Goal: Browse casually

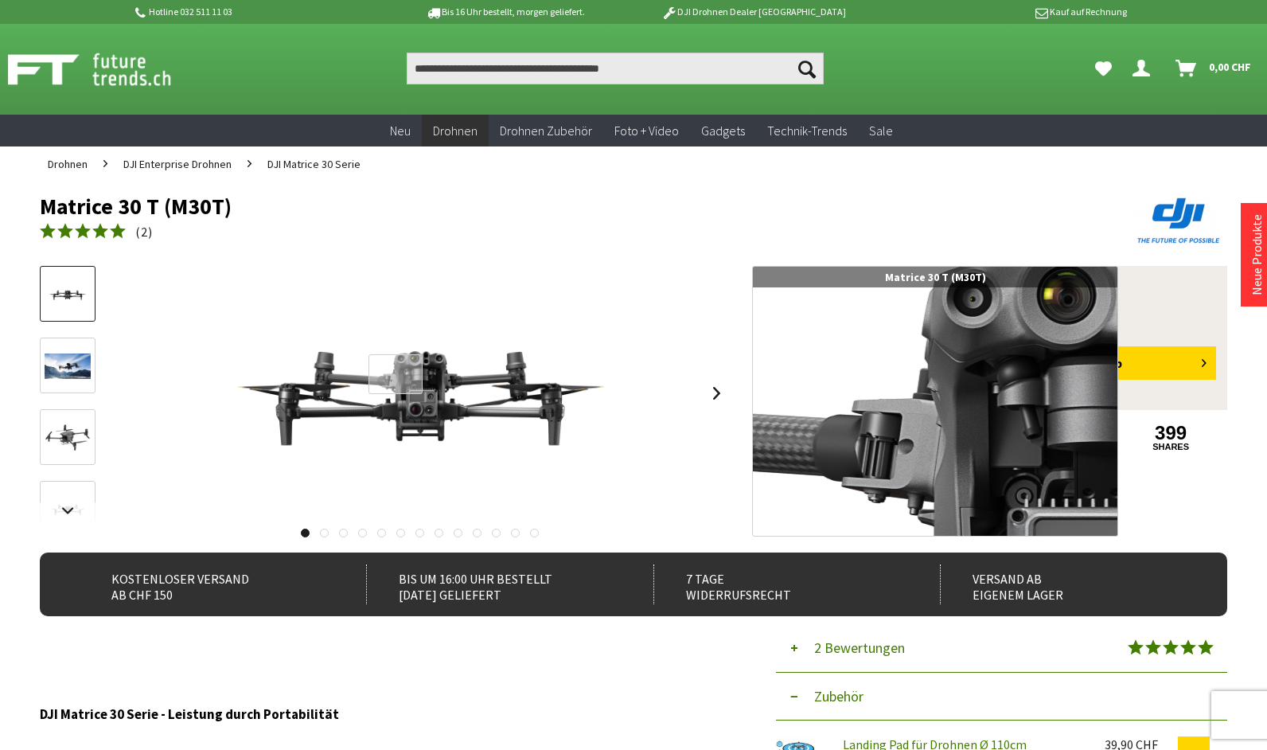
click at [396, 374] on div at bounding box center [396, 374] width 54 height 40
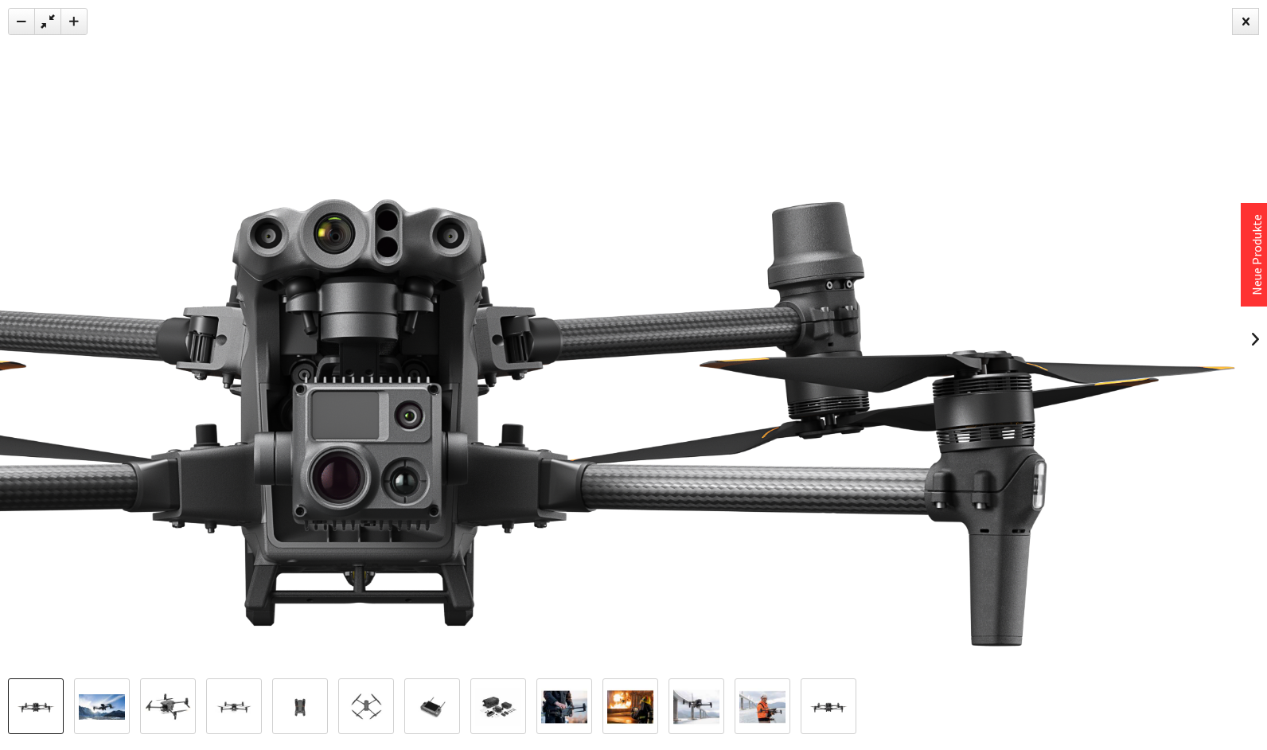
drag, startPoint x: 1049, startPoint y: 388, endPoint x: 775, endPoint y: 447, distance: 281.0
click at [775, 447] on img at bounding box center [359, 399] width 2152 height 1211
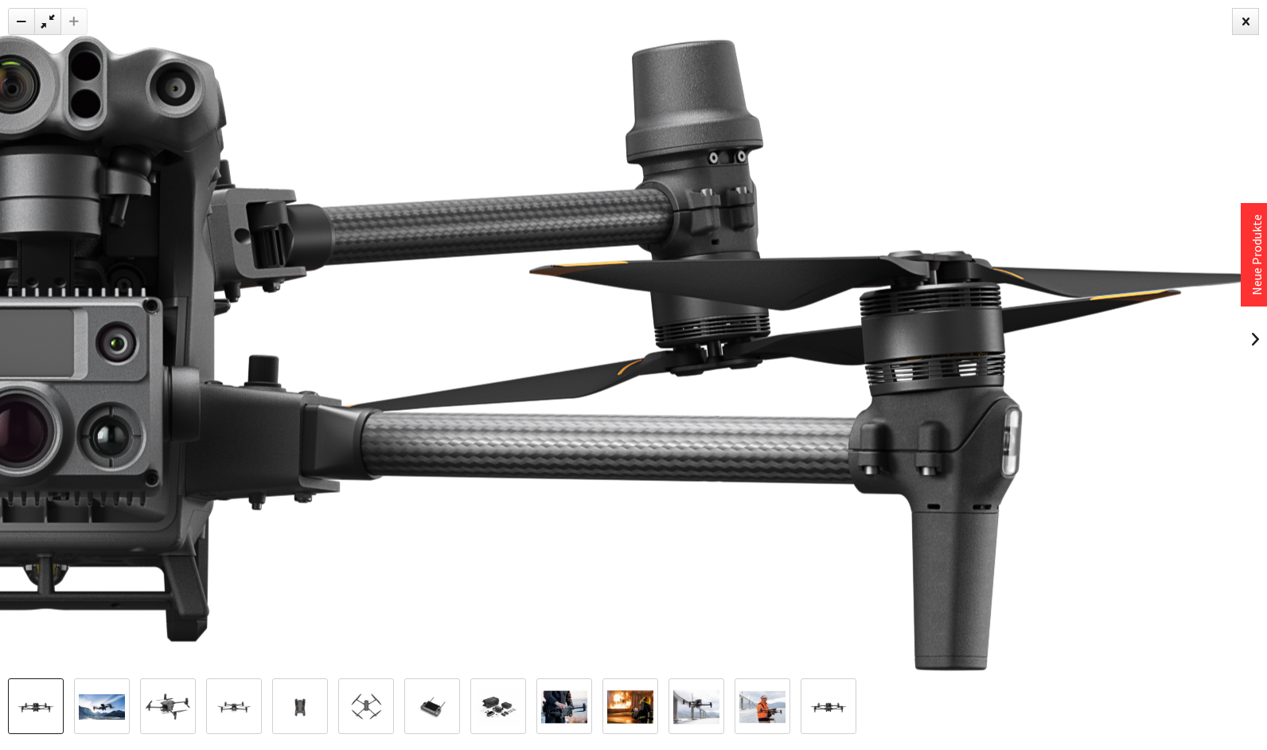
drag, startPoint x: 915, startPoint y: 491, endPoint x: 722, endPoint y: 388, distance: 218.7
click at [722, 388] on img at bounding box center [45, 320] width 3057 height 1719
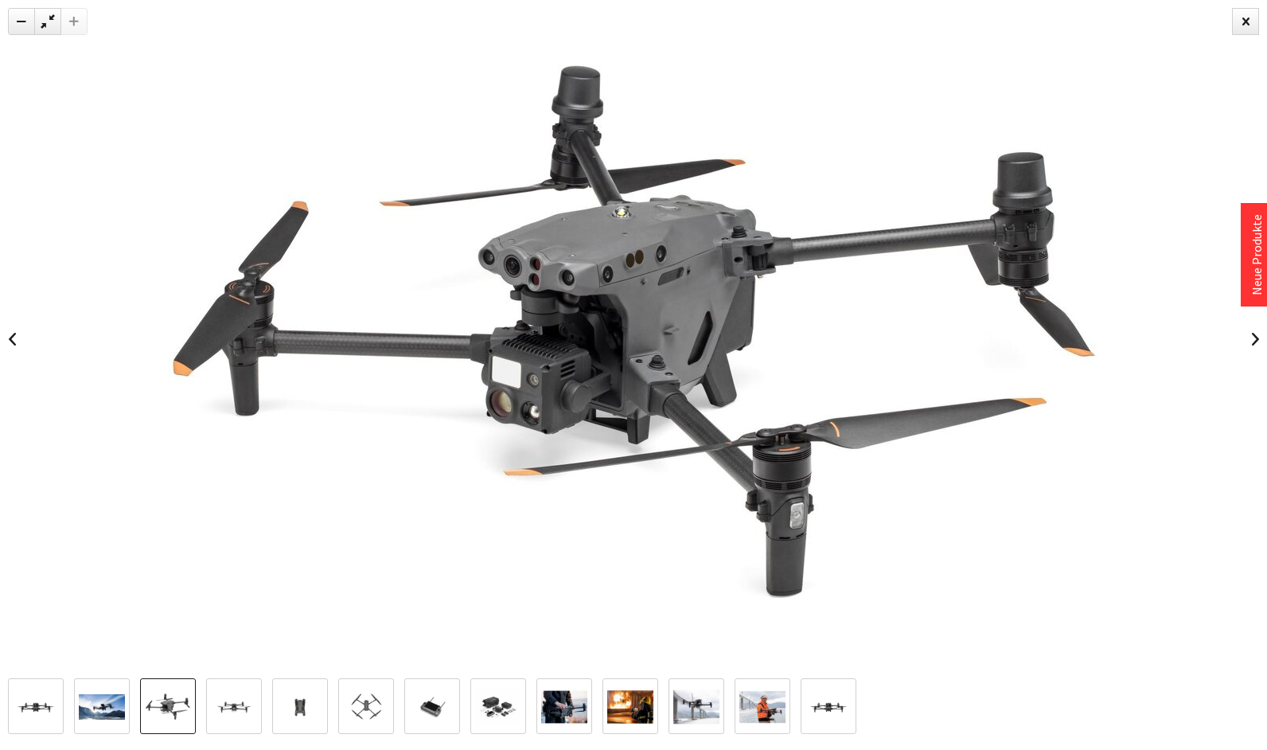
click at [691, 381] on img at bounding box center [633, 338] width 955 height 955
click at [709, 349] on img at bounding box center [633, 338] width 955 height 955
click at [646, 384] on img at bounding box center [633, 338] width 955 height 955
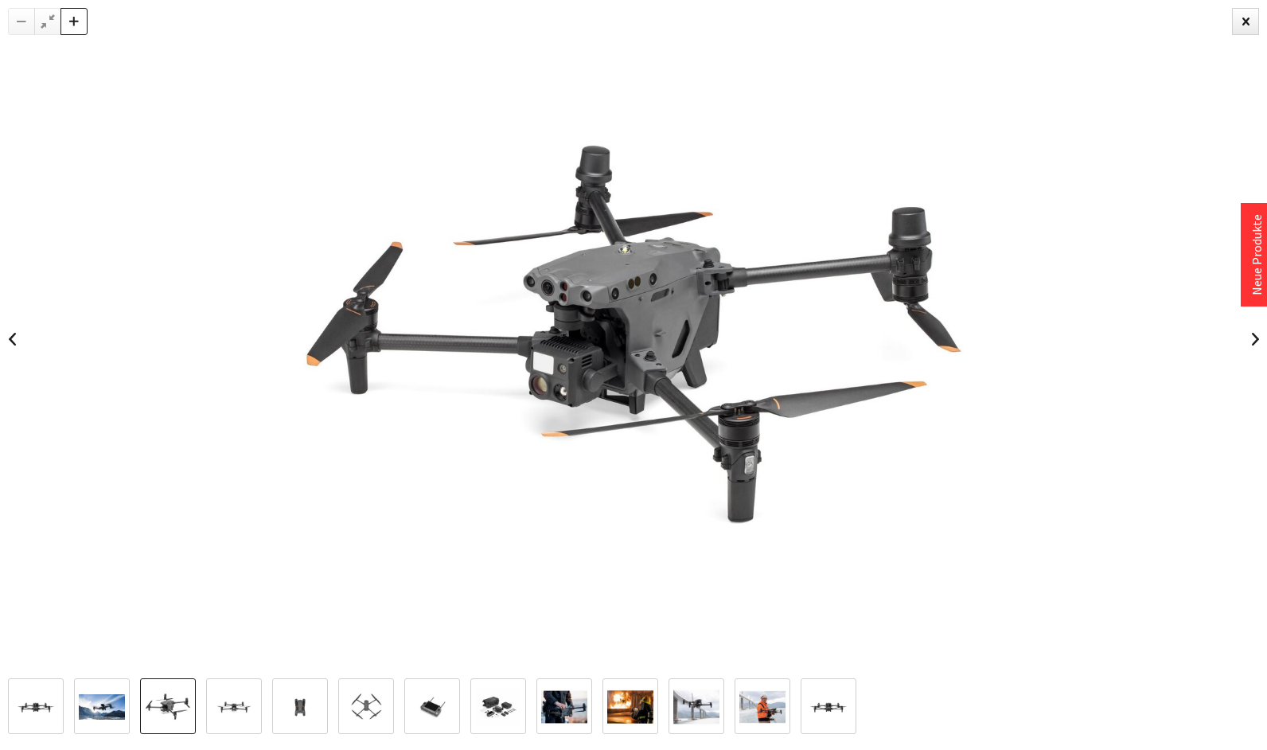
click at [64, 21] on div at bounding box center [73, 21] width 27 height 27
click at [68, 21] on div at bounding box center [73, 21] width 27 height 27
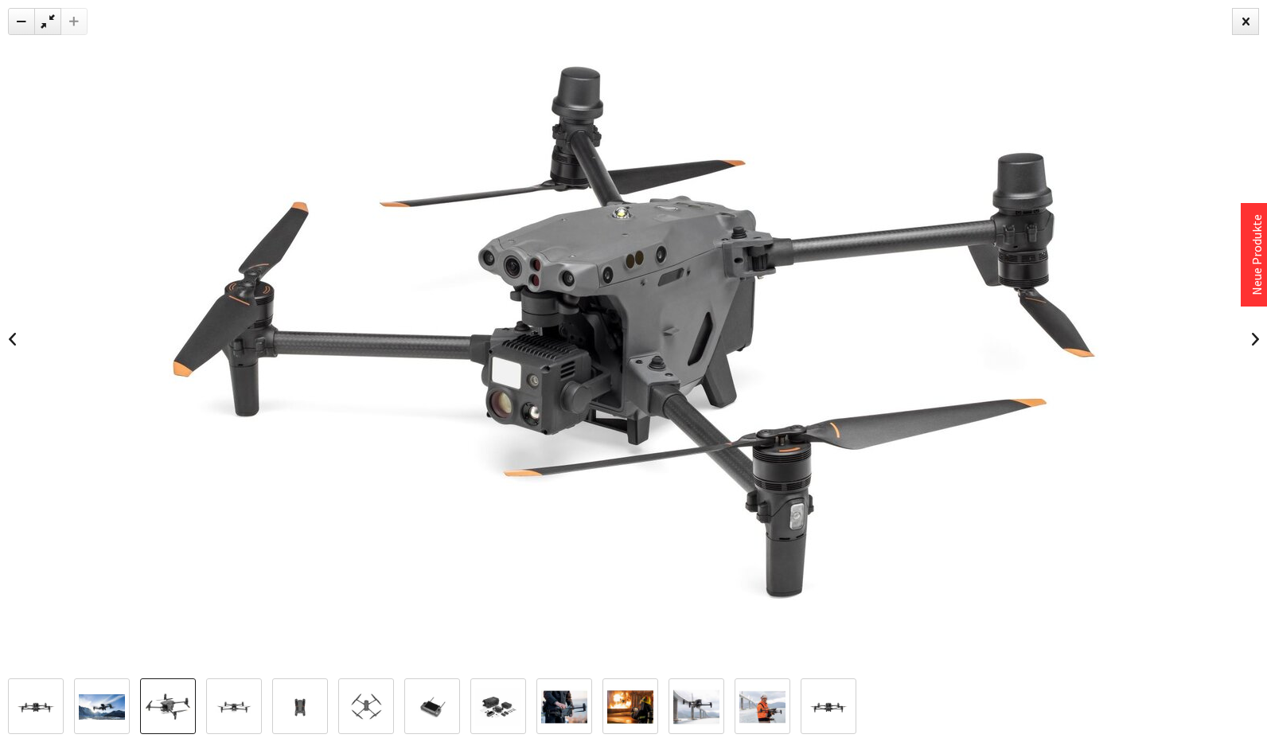
click at [69, 21] on div at bounding box center [73, 21] width 27 height 27
